Goal: Task Accomplishment & Management: Complete application form

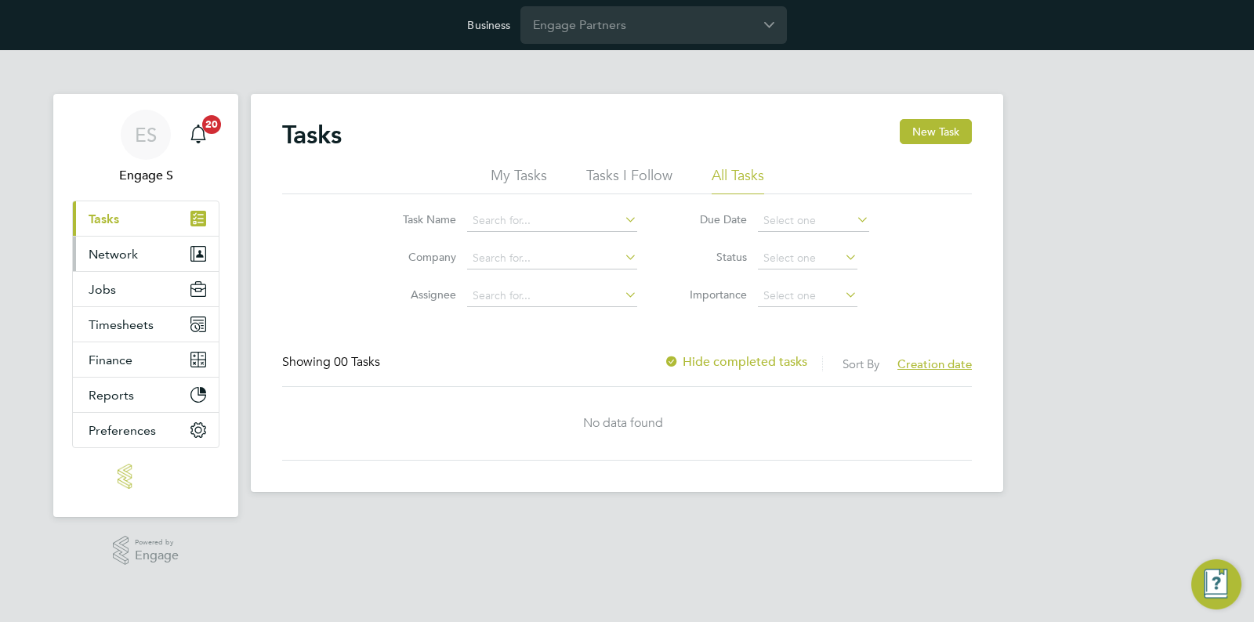
click at [157, 249] on button "Network" at bounding box center [146, 254] width 146 height 34
click at [609, 33] on input "Engage Partners" at bounding box center [653, 24] width 266 height 37
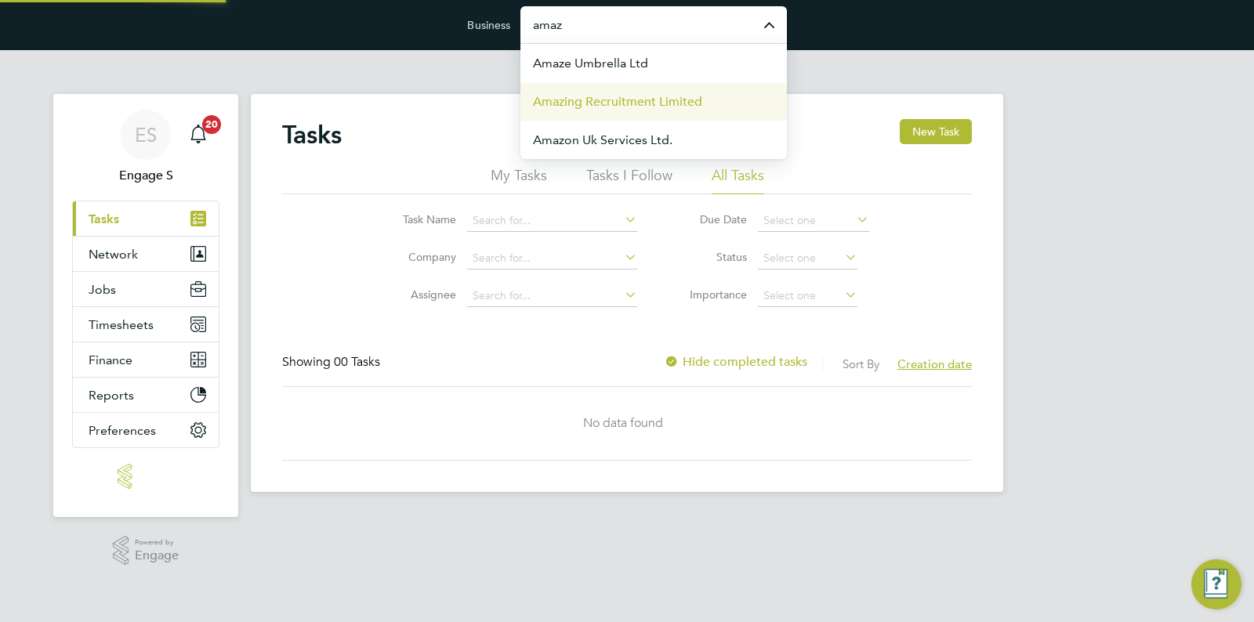
click at [603, 98] on span "Amazing Recruitment Limited" at bounding box center [617, 101] width 169 height 19
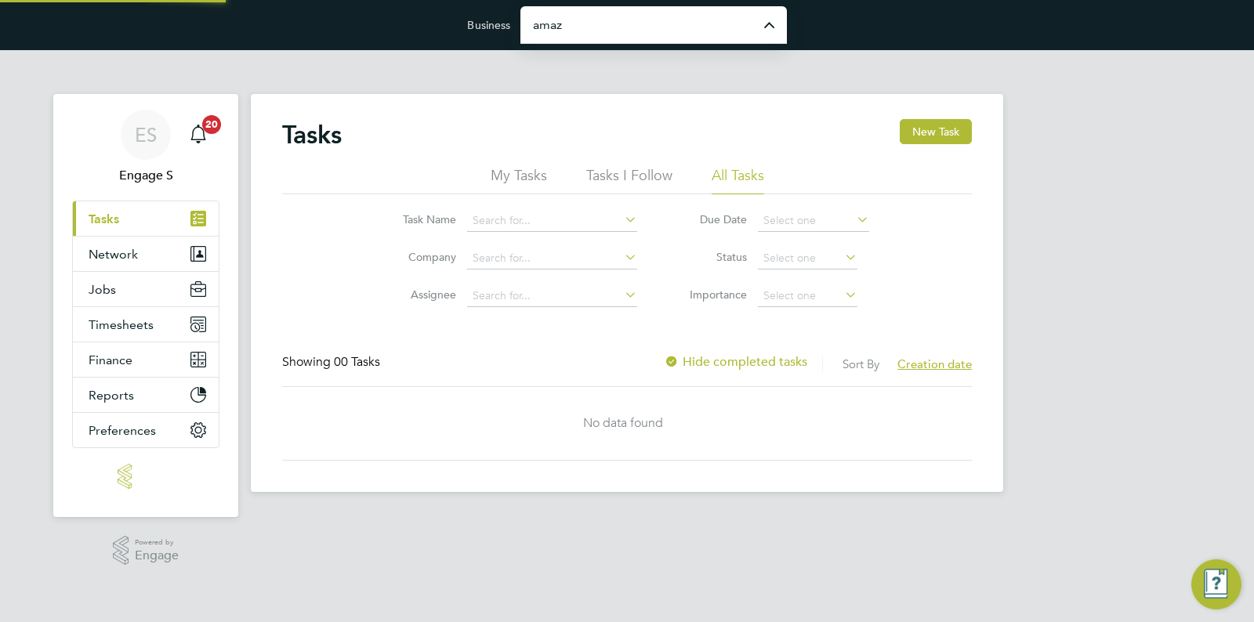
type input "Amazing Recruitment Limited"
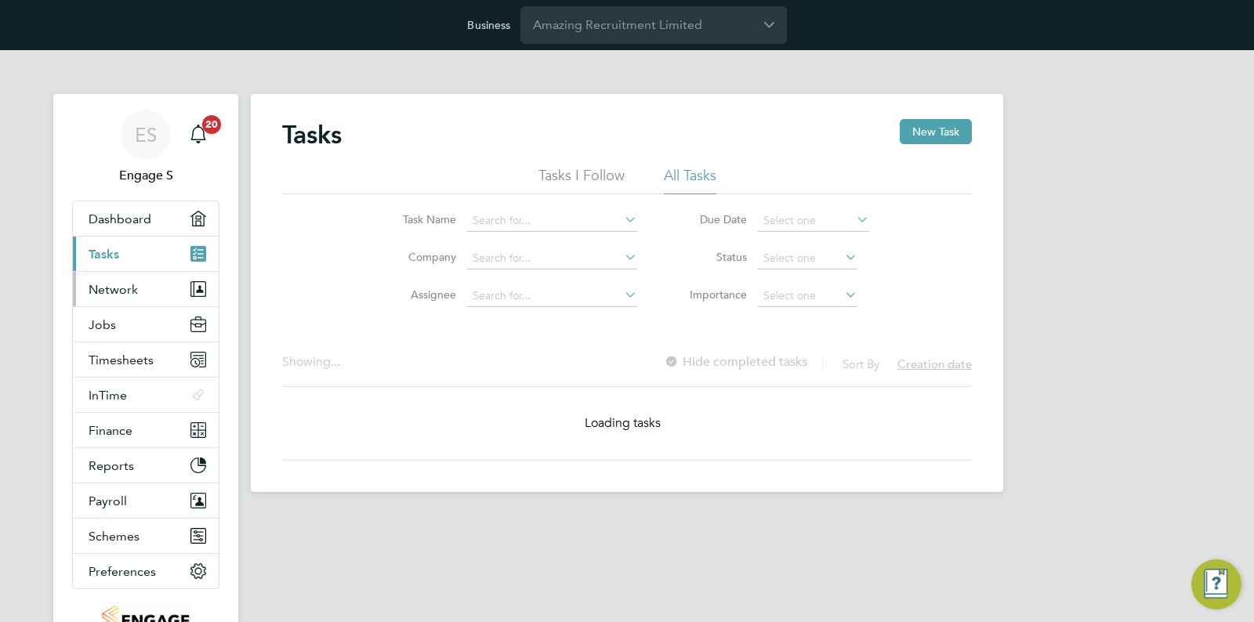
click at [157, 285] on button "Network" at bounding box center [146, 289] width 146 height 34
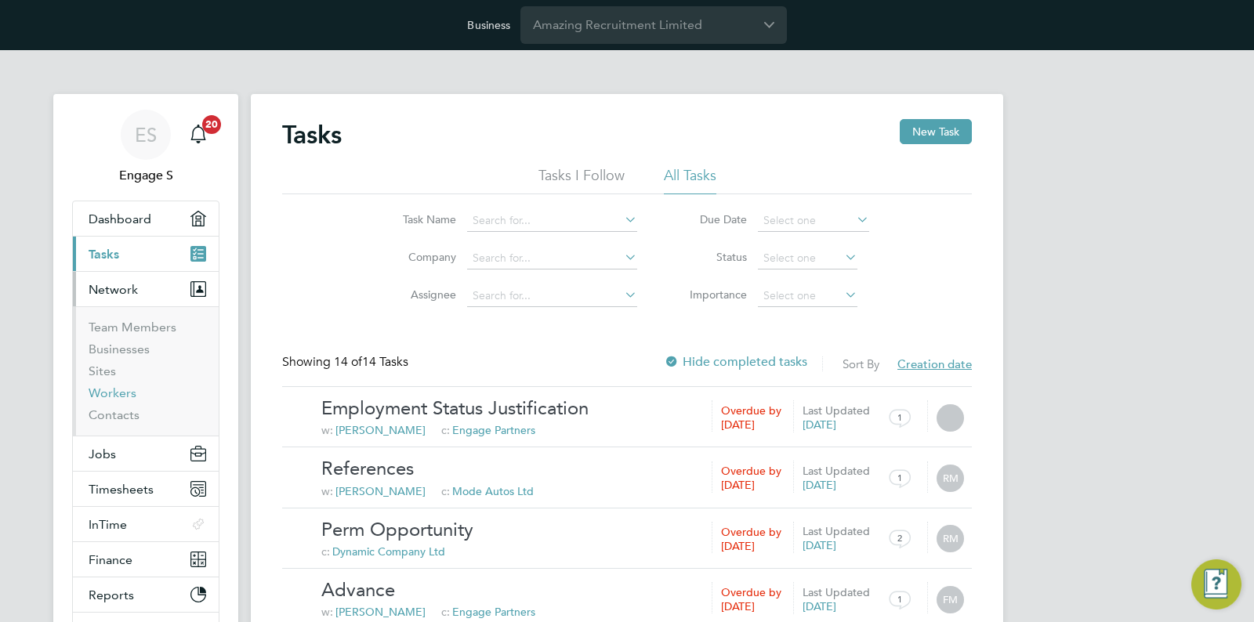
click at [107, 393] on link "Workers" at bounding box center [113, 393] width 48 height 15
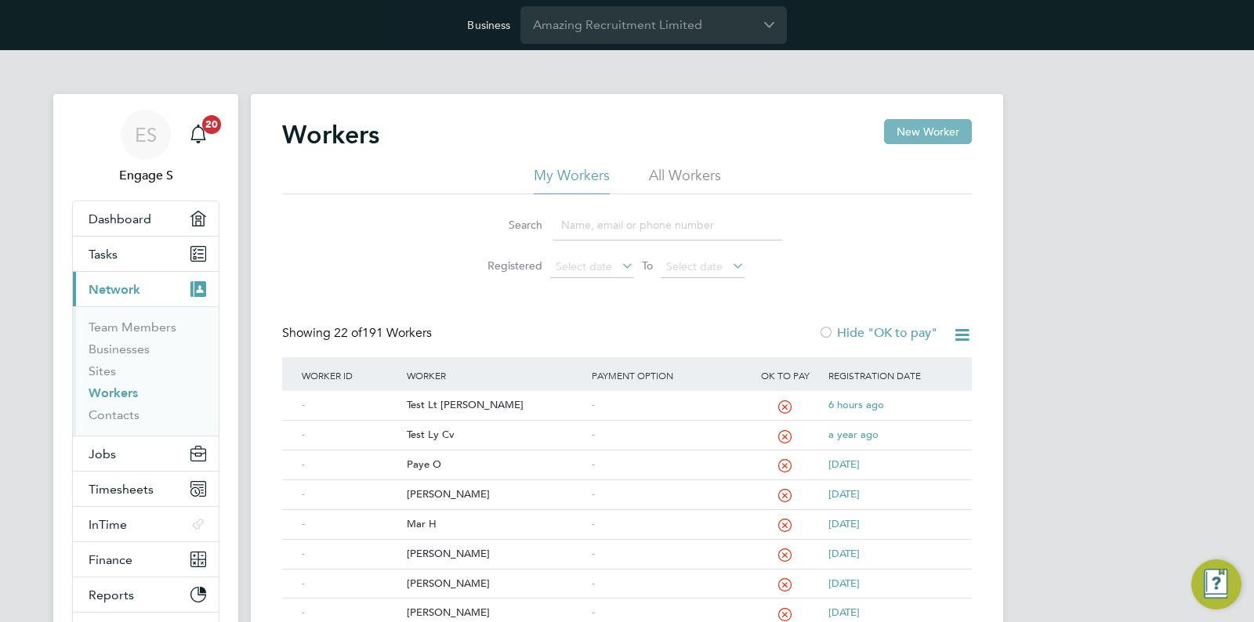
click at [924, 127] on button "New Worker" at bounding box center [928, 131] width 88 height 25
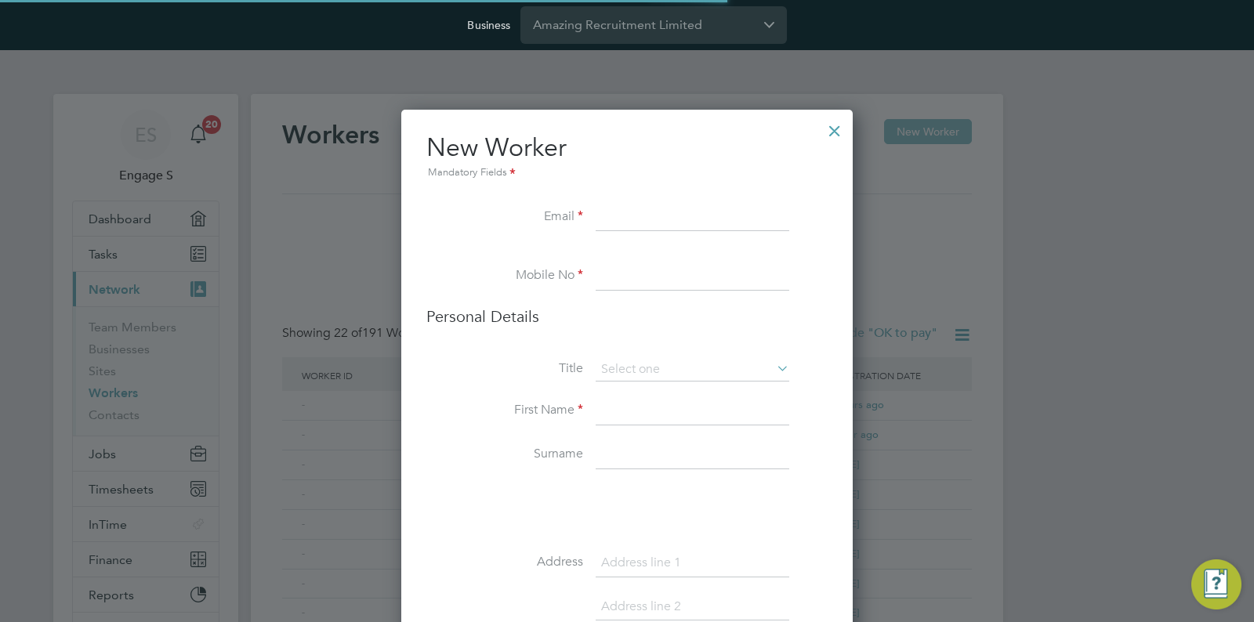
scroll to position [1538, 452]
paste input "description"
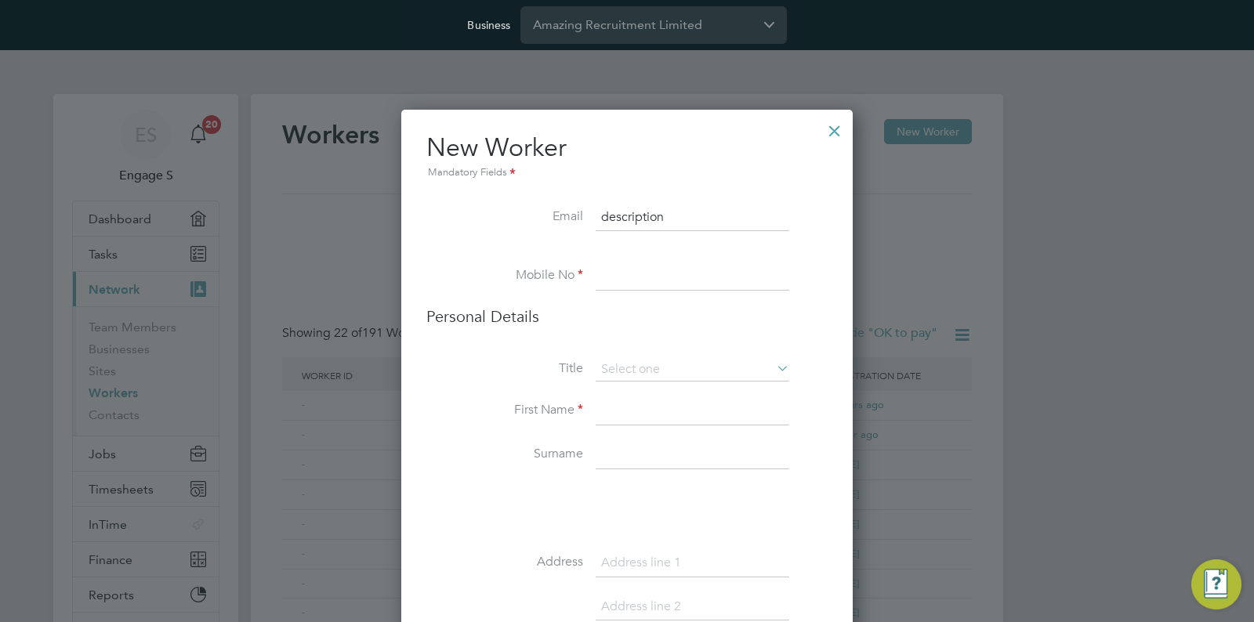
scroll to position [1951, 639]
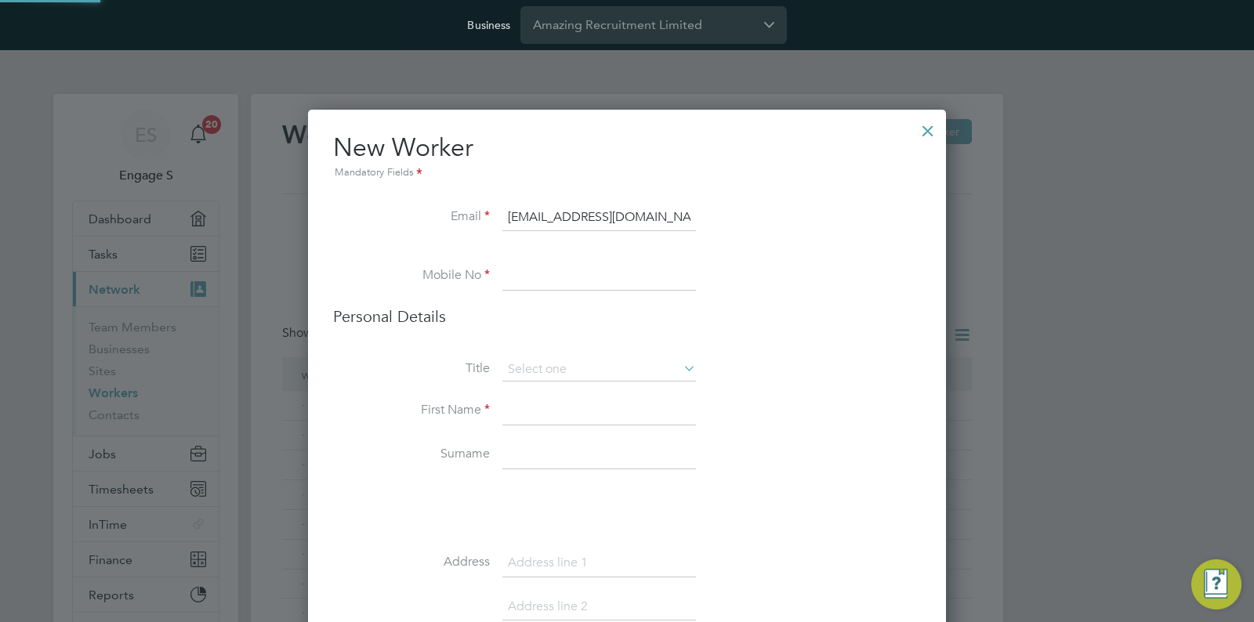
click at [727, 150] on h2 "New Worker Mandatory Fields" at bounding box center [627, 157] width 588 height 50
click at [517, 216] on input "duka@gmail.com" at bounding box center [599, 218] width 194 height 28
click at [589, 157] on h2 "New Worker Mandatory Fields" at bounding box center [627, 157] width 588 height 50
drag, startPoint x: 531, startPoint y: 220, endPoint x: 454, endPoint y: 212, distance: 78.0
click at [451, 215] on li "Email luka@gmail.com" at bounding box center [627, 226] width 588 height 44
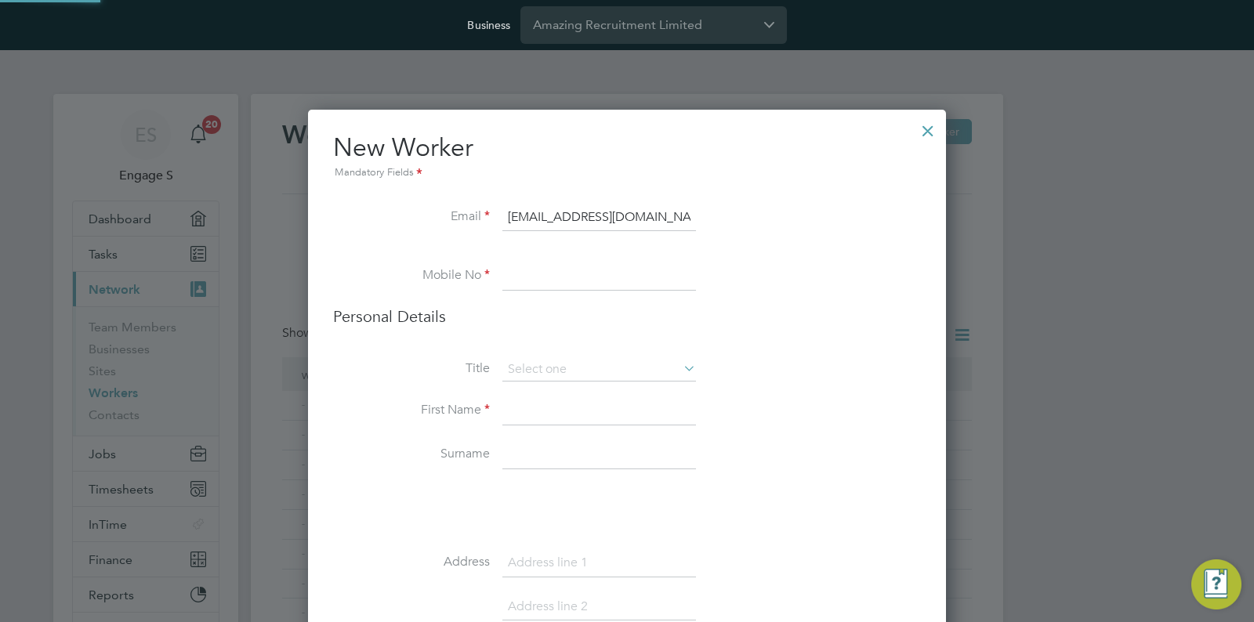
click at [592, 161] on h2 "New Worker Mandatory Fields" at bounding box center [627, 157] width 588 height 50
drag, startPoint x: 538, startPoint y: 221, endPoint x: 570, endPoint y: 221, distance: 32.1
click at [570, 221] on input "test@gmail.com" at bounding box center [599, 218] width 194 height 28
click at [656, 178] on div "Mandatory Fields" at bounding box center [627, 173] width 588 height 17
click at [582, 223] on input "test@test.com" at bounding box center [599, 218] width 194 height 28
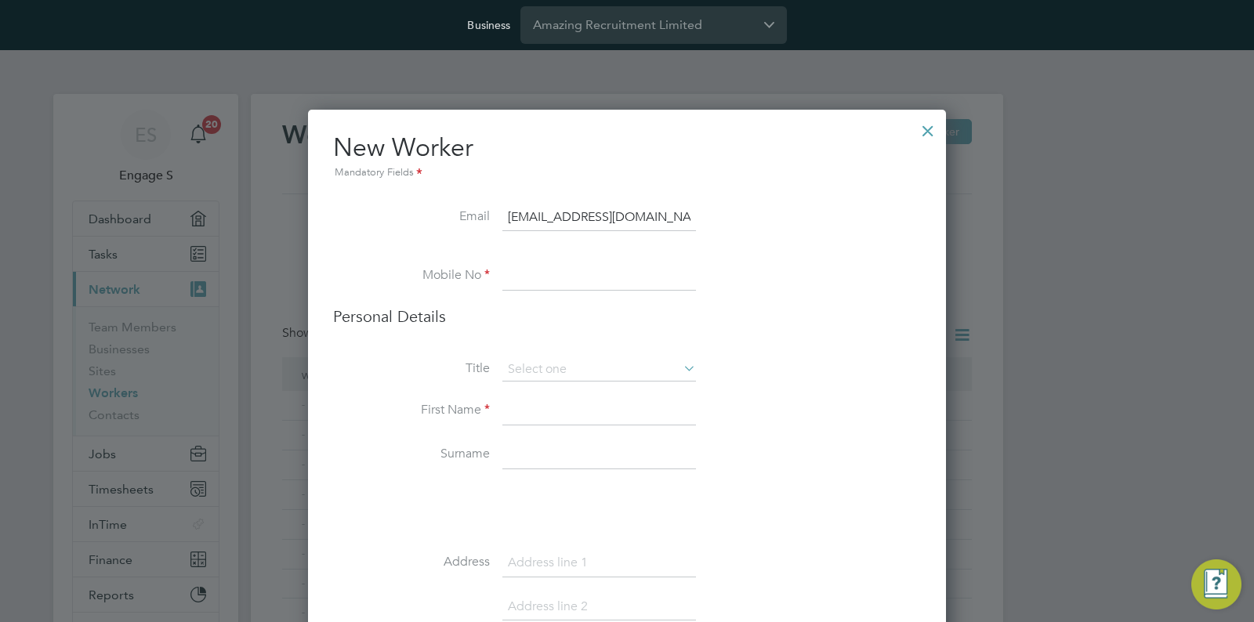
click at [582, 223] on input "test@test.com" at bounding box center [599, 218] width 194 height 28
type input "test@test.test"
click at [670, 165] on div "Mandatory Fields" at bounding box center [627, 173] width 588 height 17
click at [701, 32] on input "Amazing Recruitment Limited" at bounding box center [653, 24] width 266 height 37
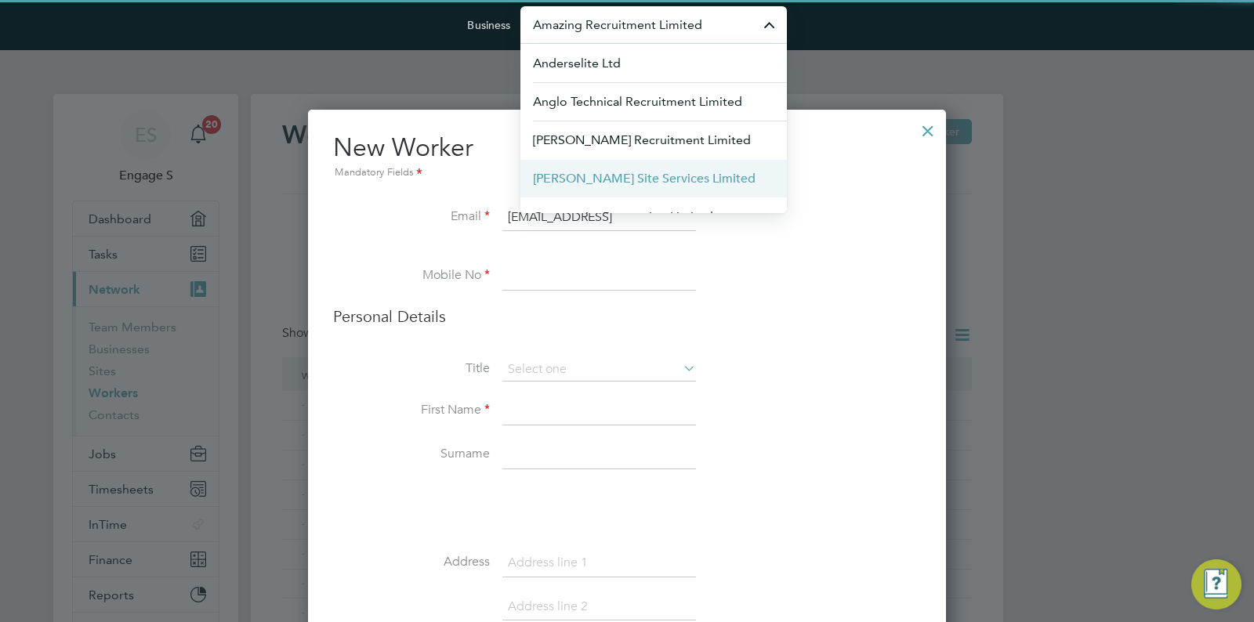
click at [627, 183] on span "Carmichael Site Services Limited" at bounding box center [644, 178] width 223 height 19
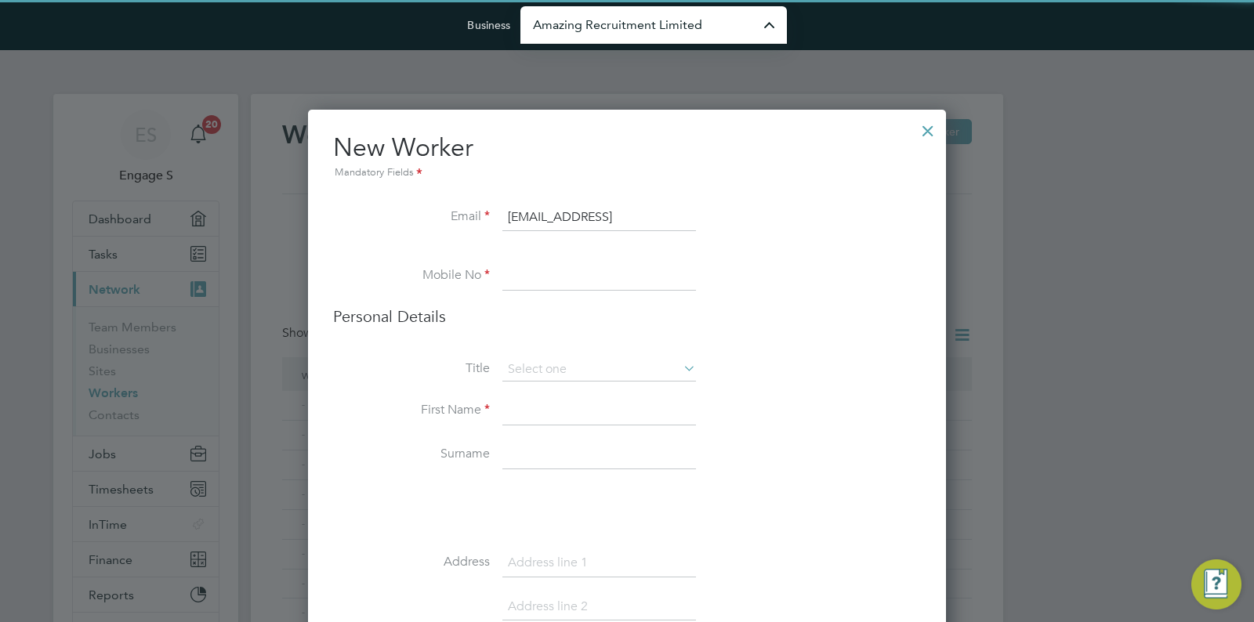
type input "Carmichael Site Services Limited"
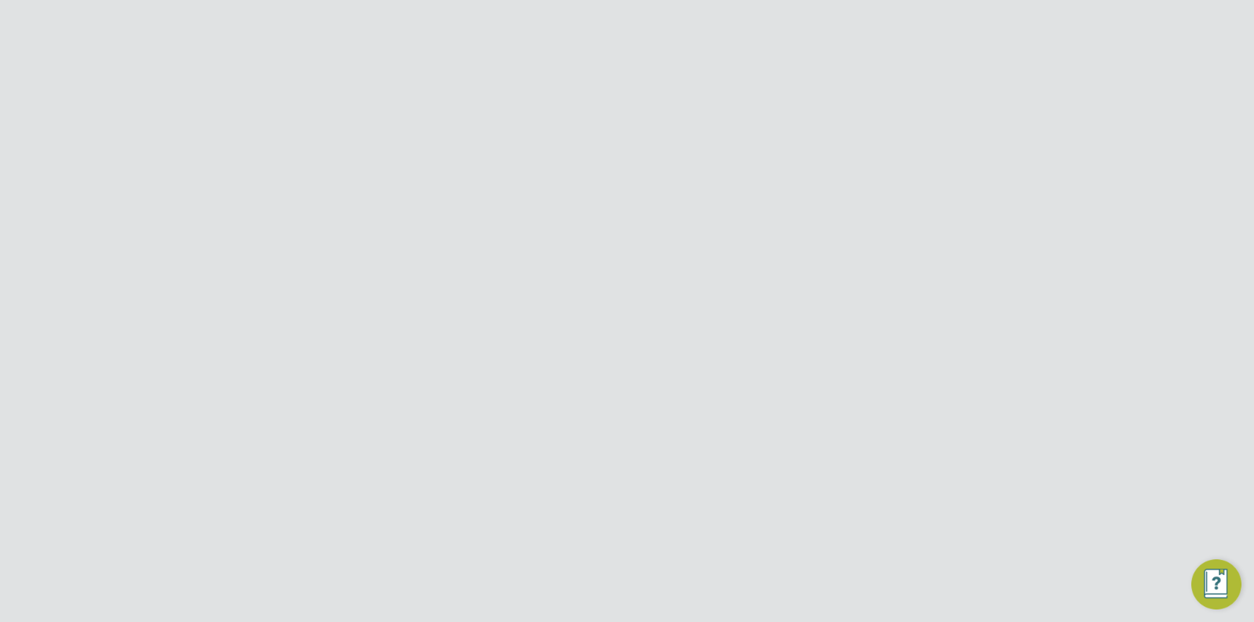
scroll to position [1730, 639]
click at [574, 473] on div "Thomas Michael B" at bounding box center [495, 474] width 184 height 29
click at [600, 22] on input "[PERSON_NAME] Site Services Limited" at bounding box center [653, 24] width 266 height 37
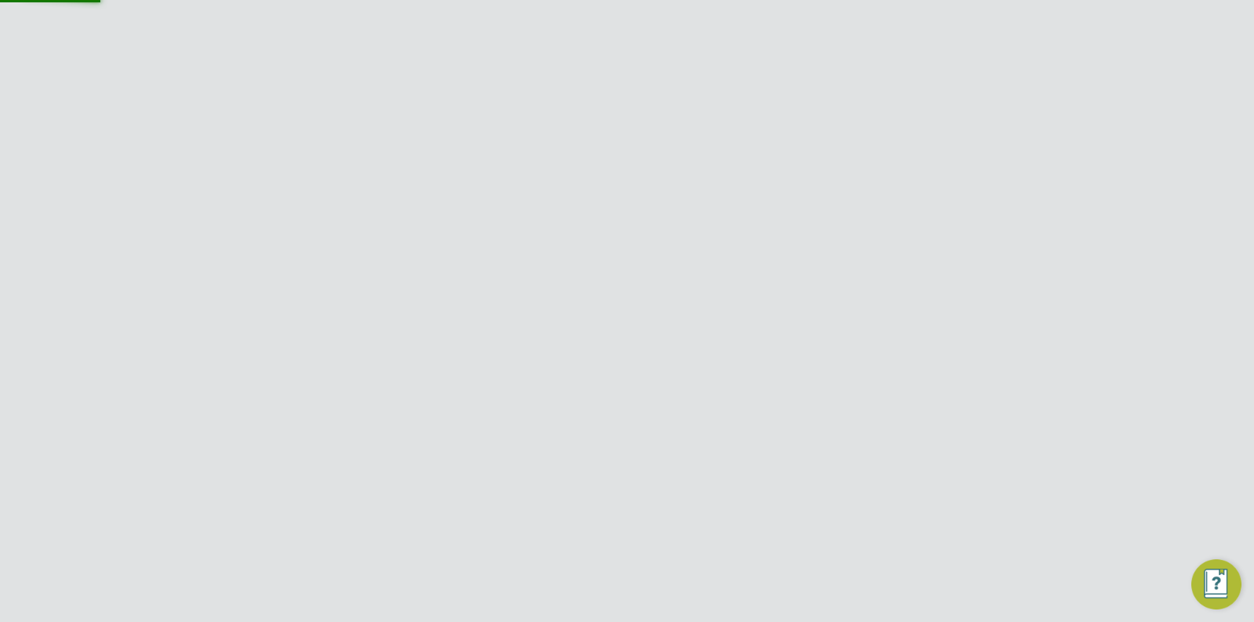
click at [625, 116] on li "Amazing Recruitment Limited" at bounding box center [653, 101] width 266 height 38
type input "Amazing Recruitment Limited"
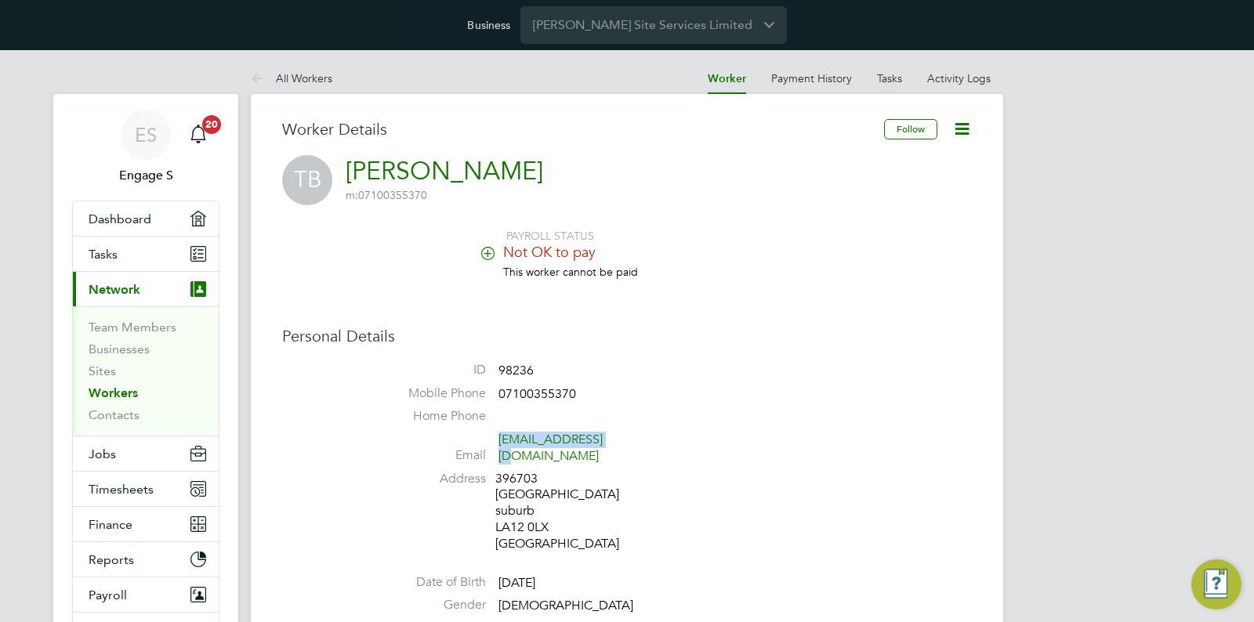
drag, startPoint x: 635, startPoint y: 444, endPoint x: 502, endPoint y: 442, distance: 133.2
click at [502, 443] on span "[EMAIL_ADDRESS][DOMAIN_NAME]" at bounding box center [572, 448] width 149 height 33
copy link "[EMAIL_ADDRESS][DOMAIN_NAME]"
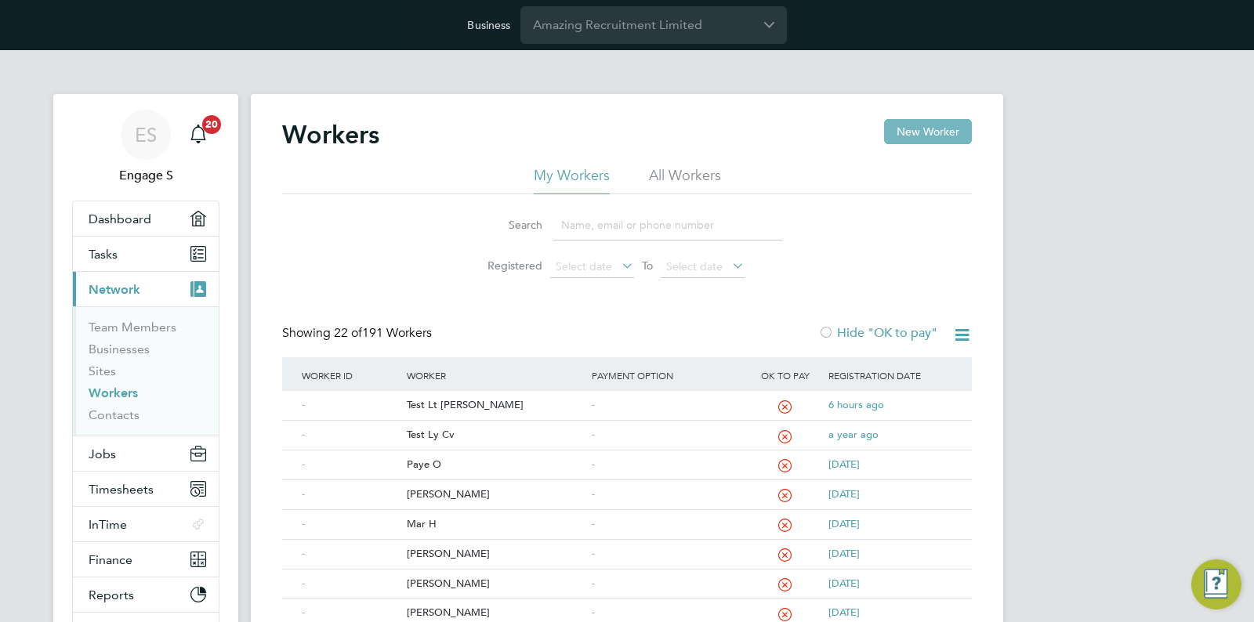
click at [949, 128] on button "New Worker" at bounding box center [928, 131] width 88 height 25
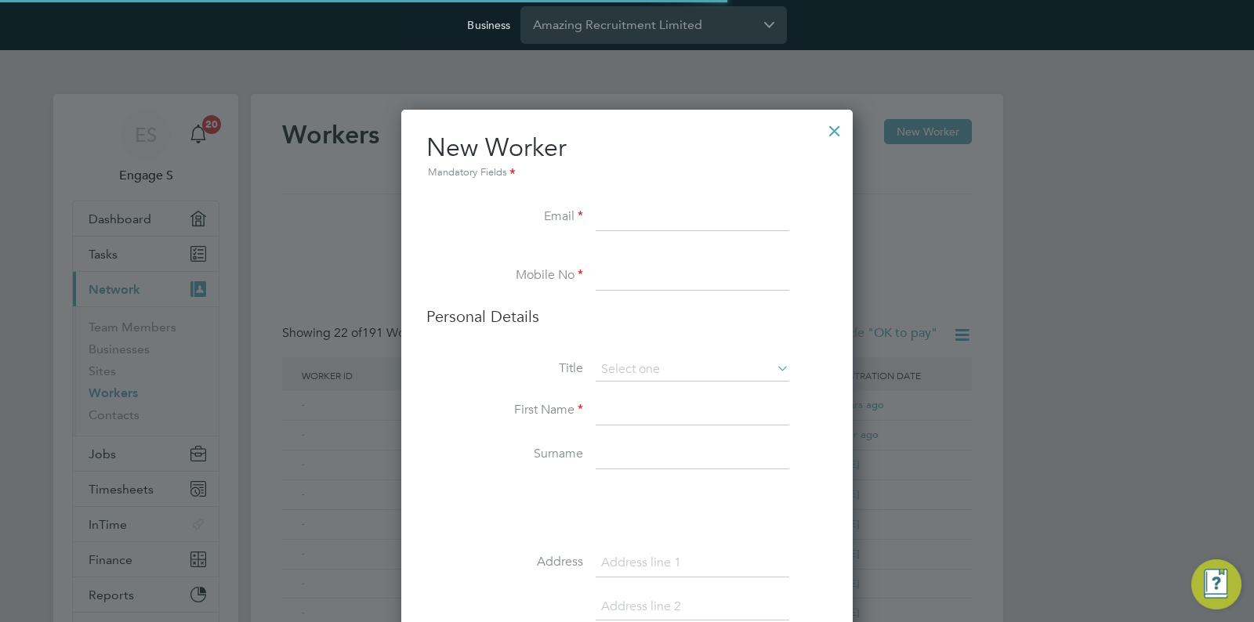
scroll to position [1538, 452]
paste input "[EMAIL_ADDRESS][DOMAIN_NAME]"
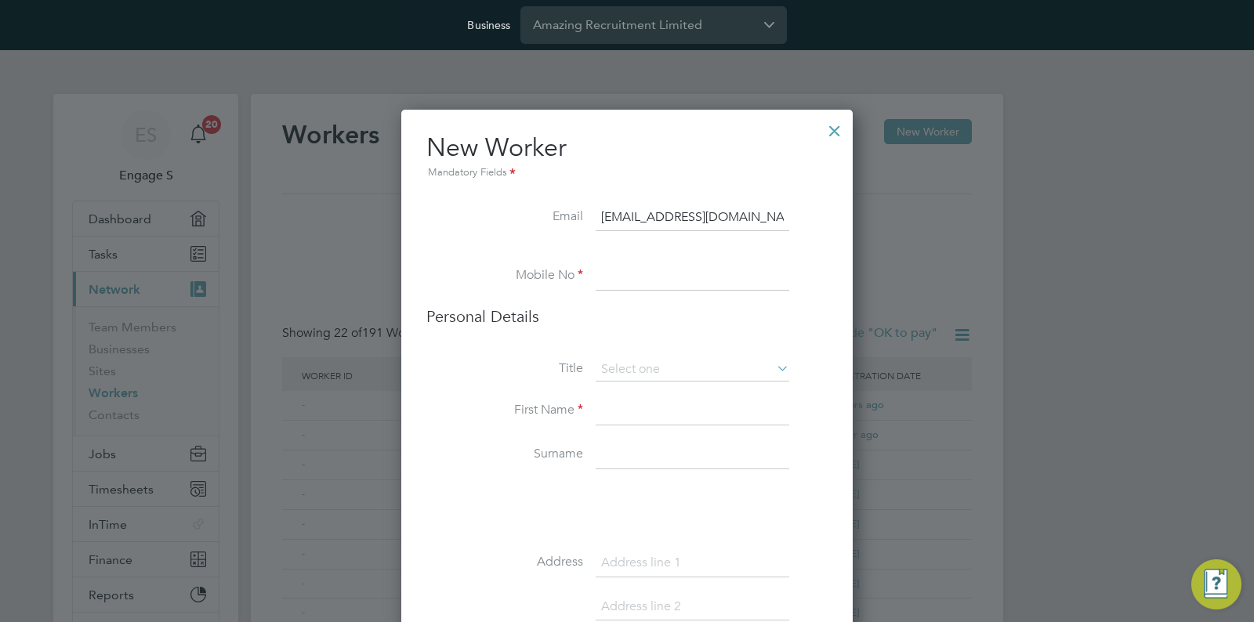
type input "[EMAIL_ADDRESS][DOMAIN_NAME]"
click at [699, 171] on div "Mandatory Fields" at bounding box center [626, 173] width 401 height 17
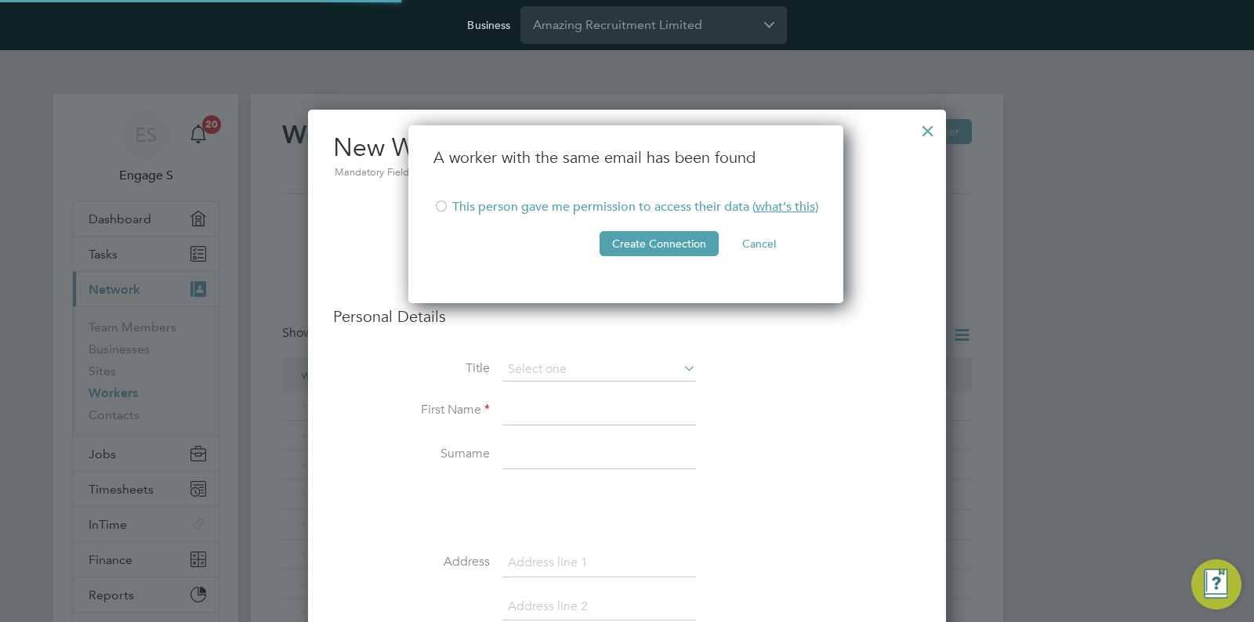
scroll to position [179, 437]
click at [448, 176] on li "A worker with the same email has been found" at bounding box center [625, 173] width 385 height 52
click at [474, 203] on li "This person gave me permission to access their data ( what's this )" at bounding box center [625, 215] width 385 height 32
click at [661, 237] on button "Create Connection" at bounding box center [659, 243] width 119 height 25
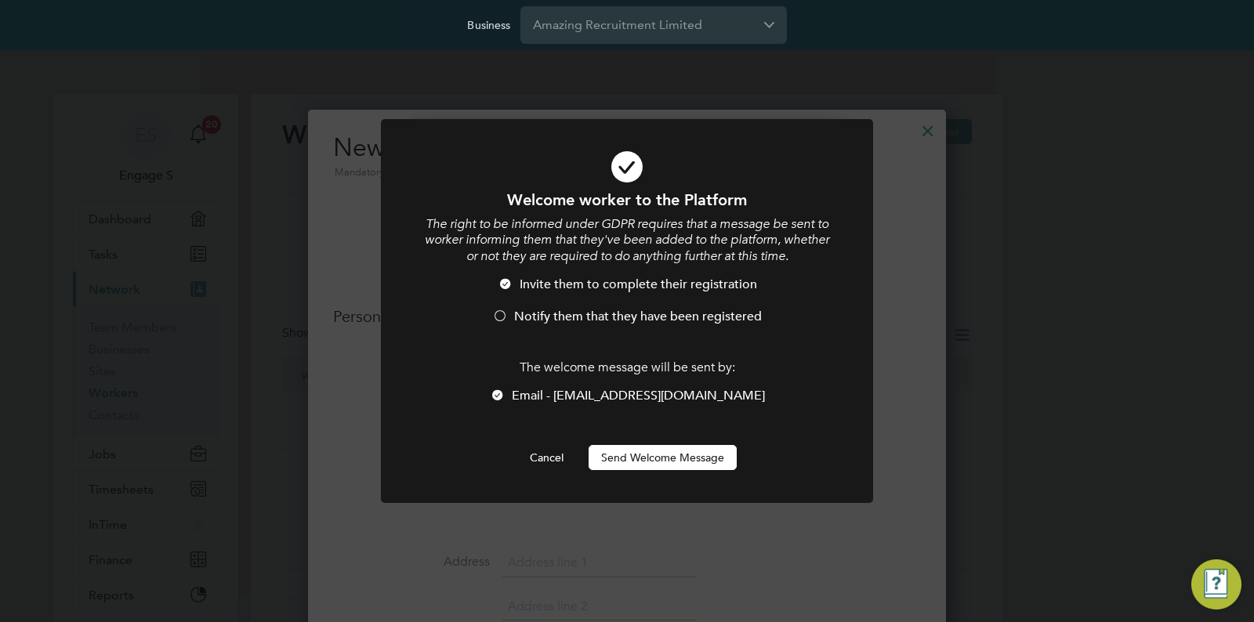
click at [832, 194] on div at bounding box center [627, 311] width 492 height 385
click at [658, 451] on button "Send Welcome Message" at bounding box center [663, 457] width 148 height 25
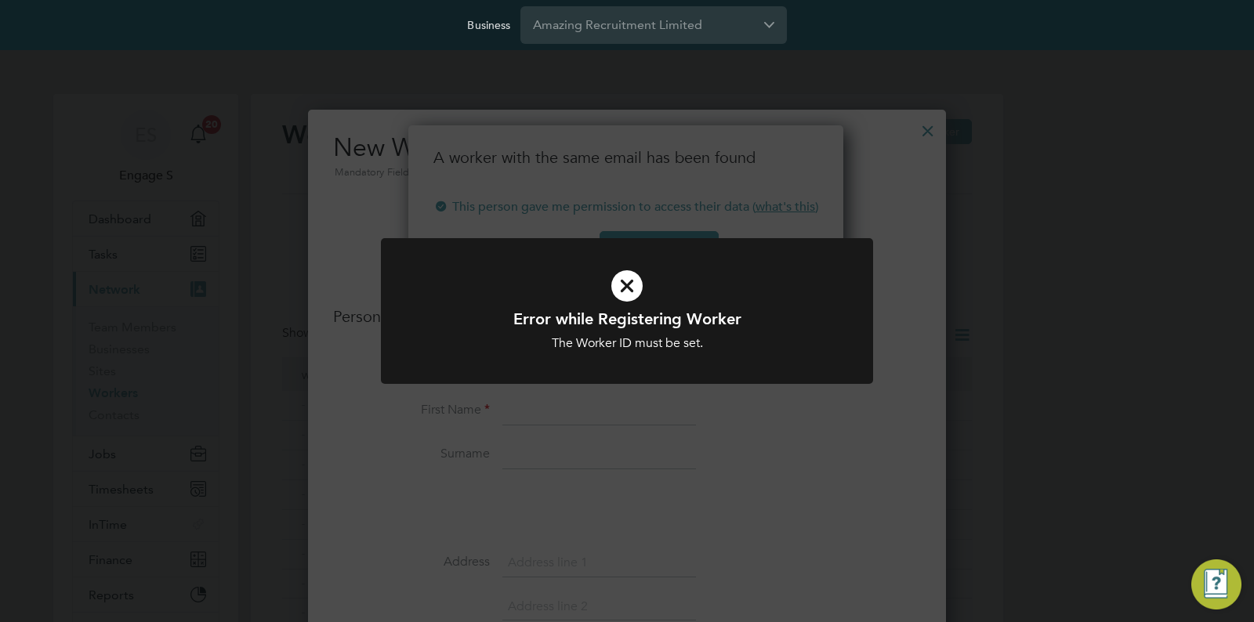
click at [560, 154] on div "Error while Registering Worker The Worker ID must be set. Cancel Okay" at bounding box center [627, 311] width 1254 height 622
